Goal: Find specific page/section: Find specific page/section

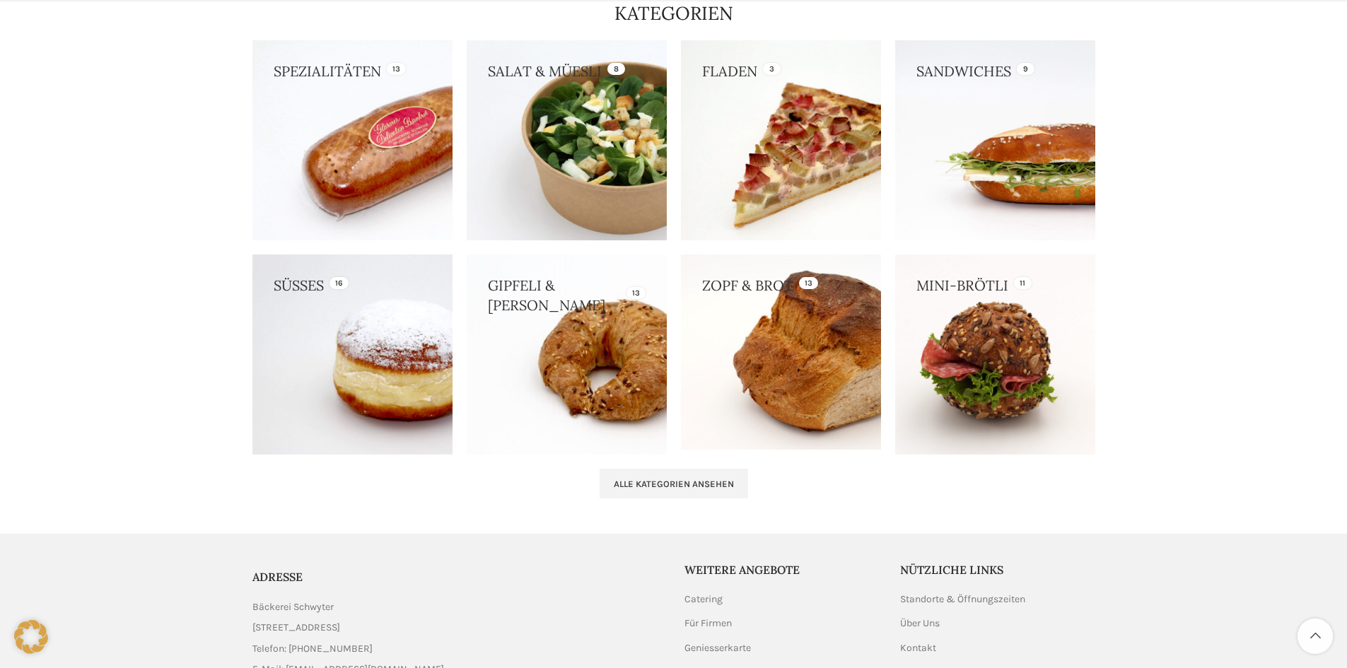
scroll to position [1407, 0]
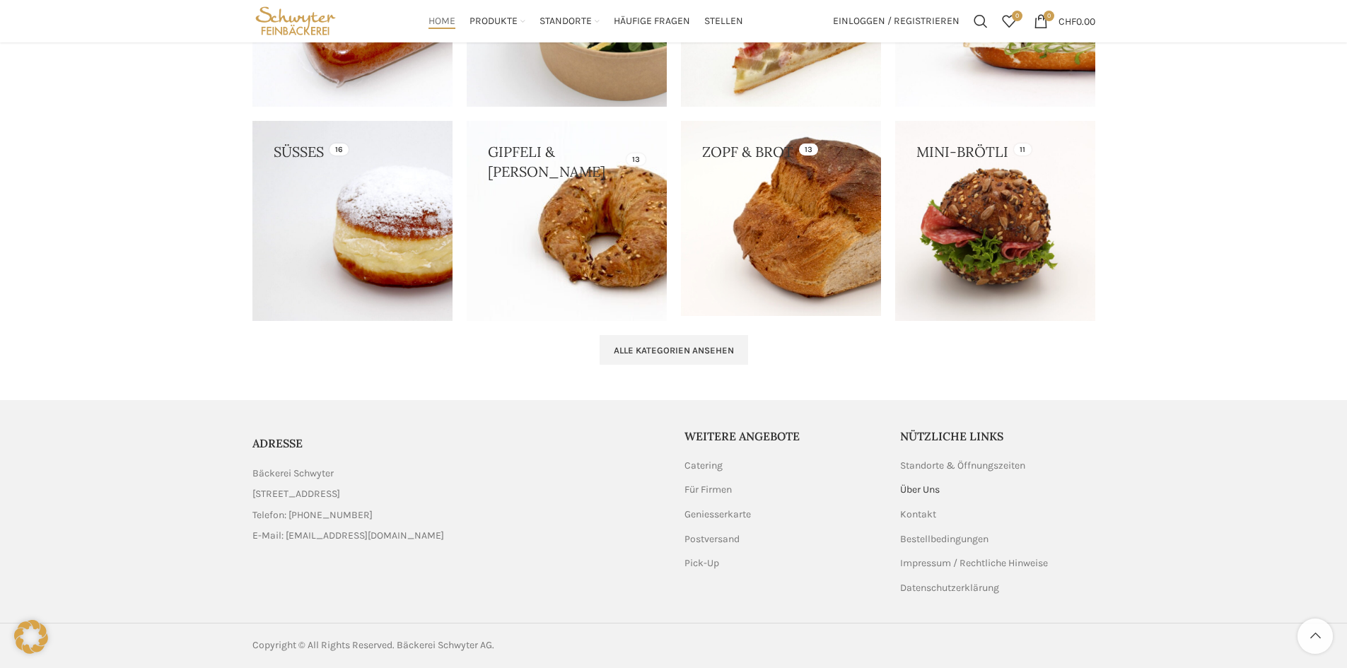
click at [919, 489] on link "Über Uns" at bounding box center [920, 490] width 41 height 14
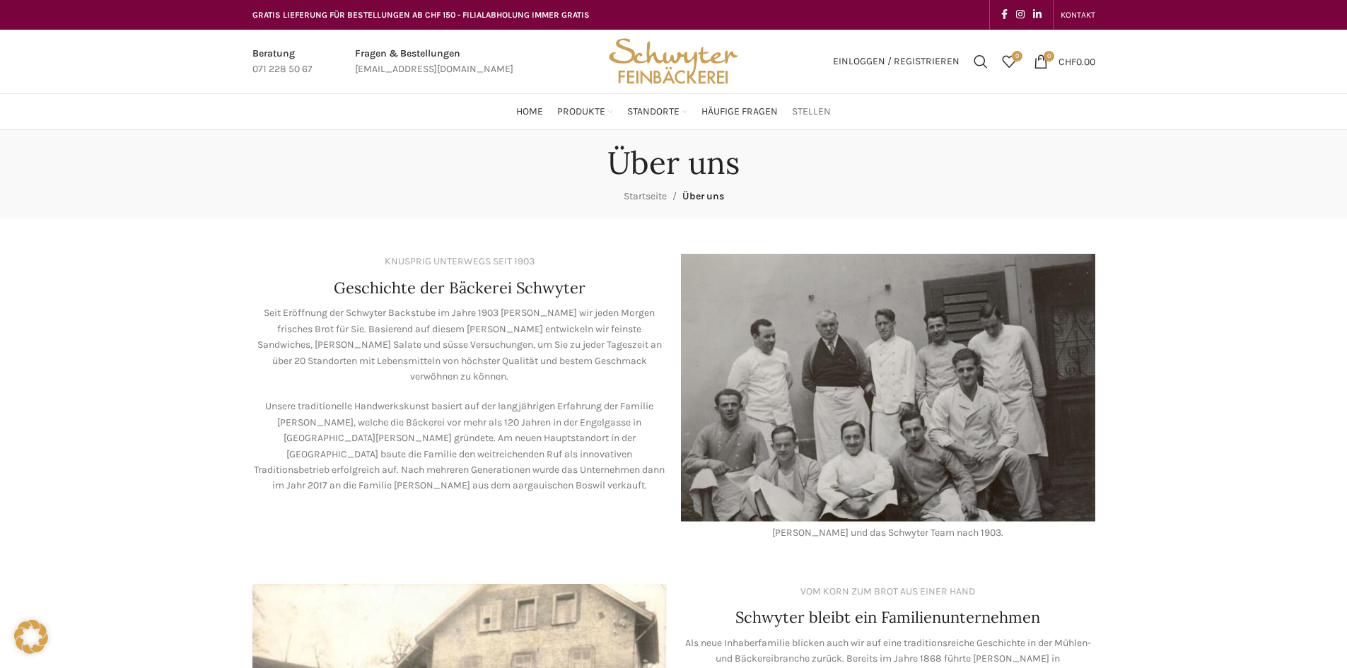
click at [830, 112] on span "Stellen" at bounding box center [811, 111] width 39 height 13
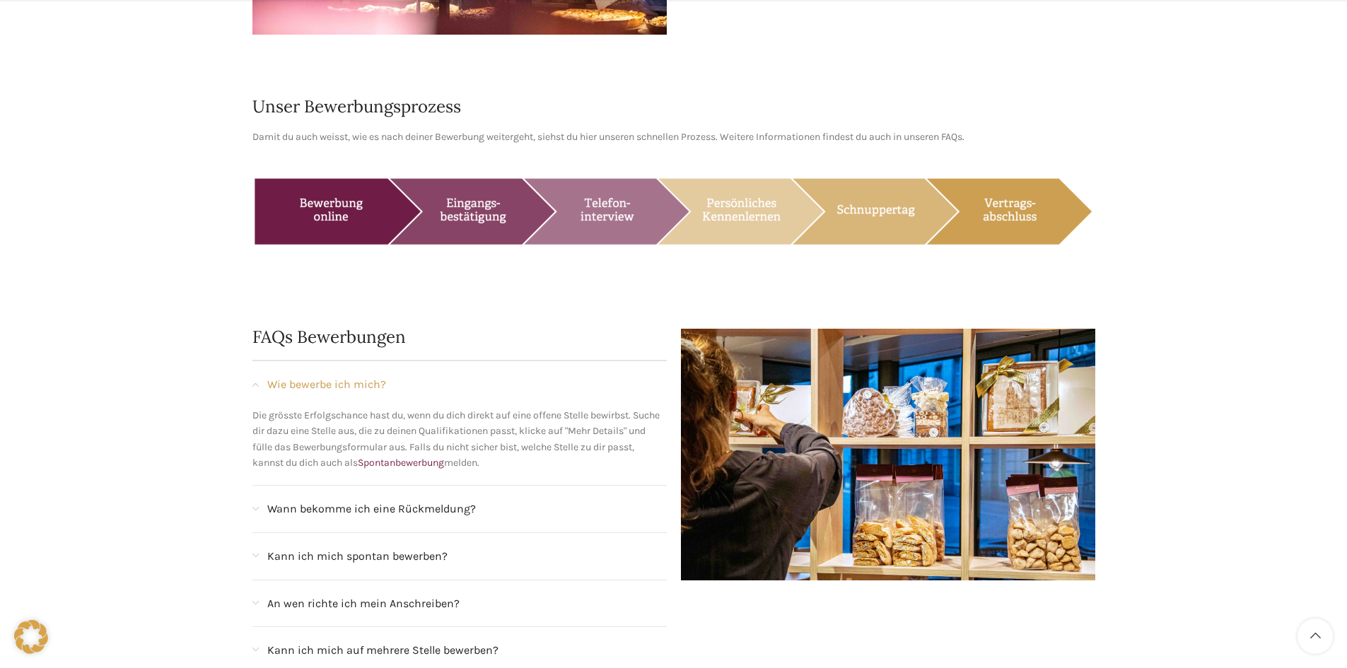
scroll to position [1061, 0]
